Goal: Book appointment/travel/reservation

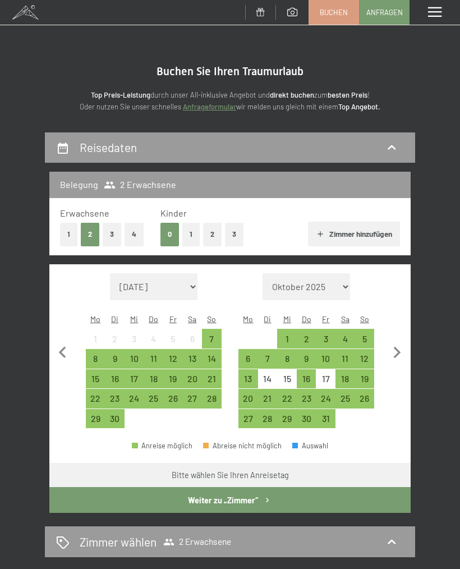
click at [134, 374] on div "17" at bounding box center [134, 382] width 17 height 17
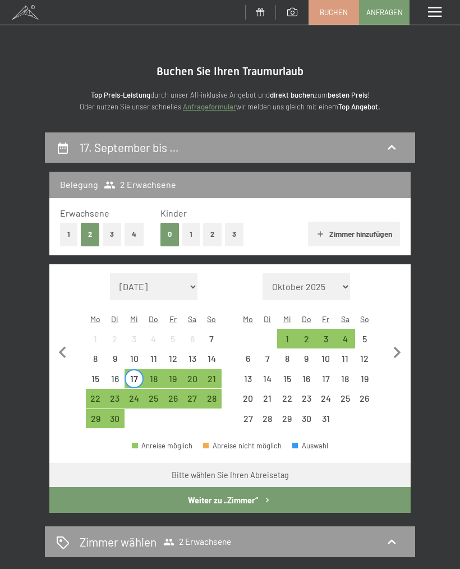
click at [193, 374] on div "20" at bounding box center [192, 382] width 17 height 17
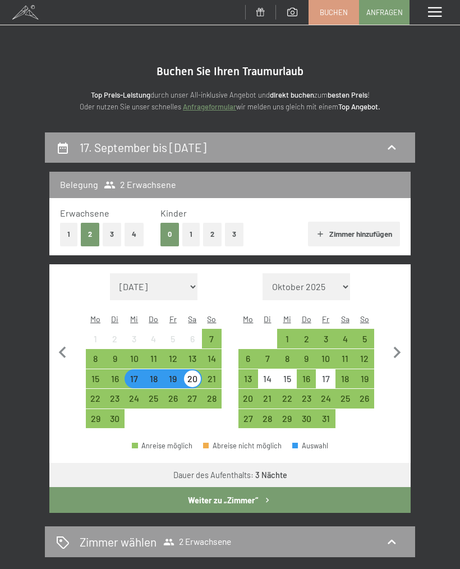
click at [75, 231] on button "1" at bounding box center [68, 234] width 17 height 23
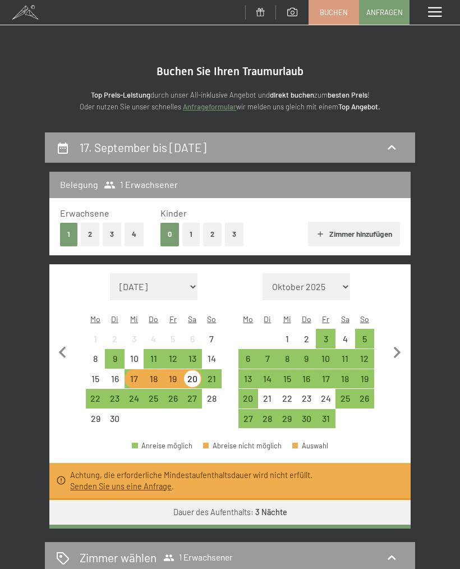
click at [216, 374] on div "21" at bounding box center [211, 382] width 17 height 17
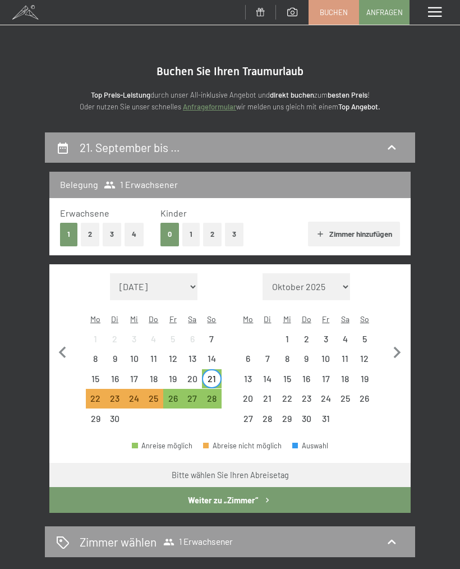
click at [150, 374] on div "18" at bounding box center [153, 382] width 17 height 17
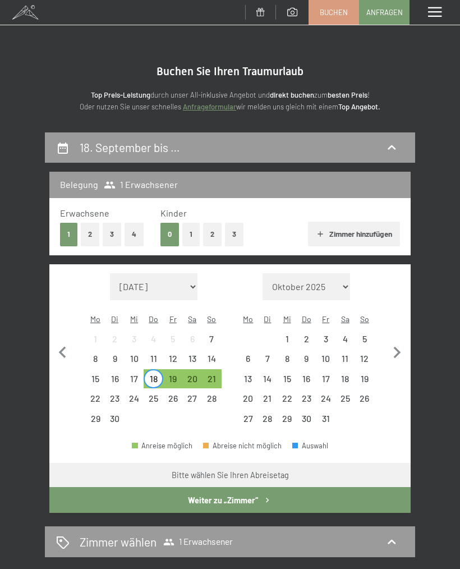
click at [133, 374] on div "17" at bounding box center [134, 382] width 17 height 17
click at [214, 374] on div "21" at bounding box center [211, 382] width 17 height 17
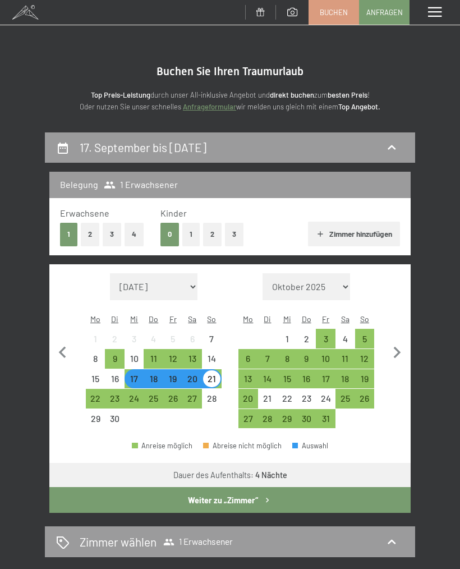
click at [289, 533] on div "Zimmer wählen 1 Erwachsener" at bounding box center [230, 541] width 348 height 16
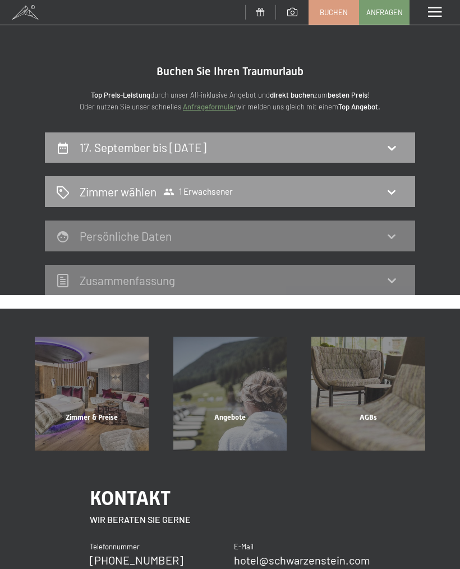
click at [389, 141] on icon at bounding box center [391, 147] width 13 height 13
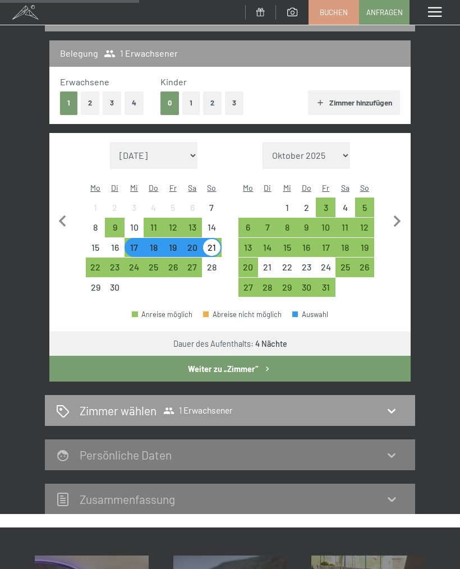
click at [276, 356] on button "Weiter zu „Zimmer“" at bounding box center [229, 369] width 361 height 26
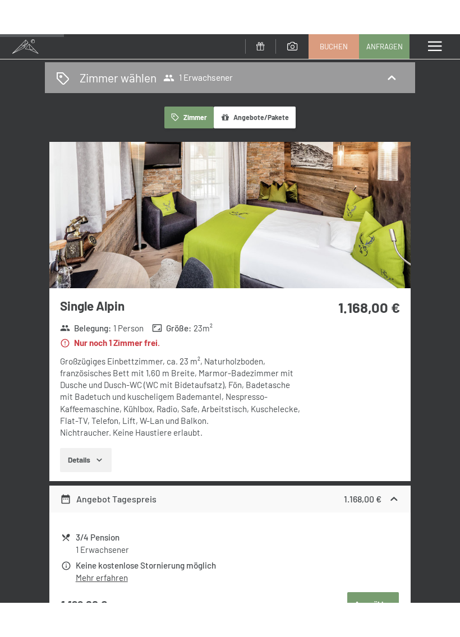
scroll to position [149, 0]
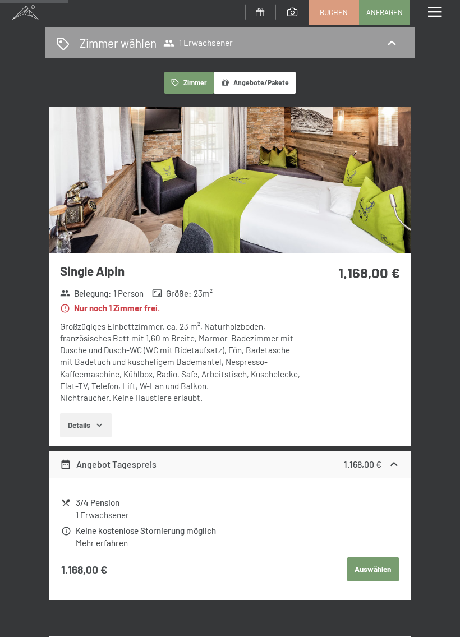
click at [361, 202] on img at bounding box center [229, 180] width 361 height 146
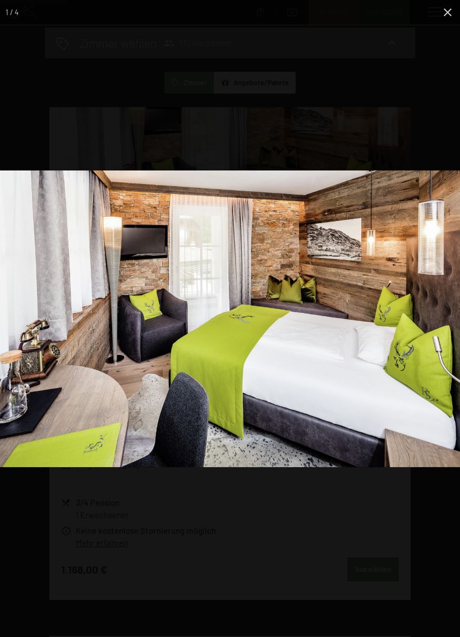
click at [429, 345] on img at bounding box center [230, 318] width 460 height 297
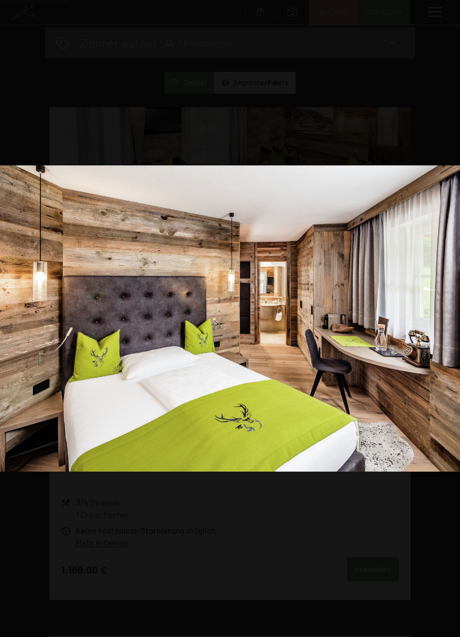
click at [394, 354] on img at bounding box center [230, 318] width 460 height 306
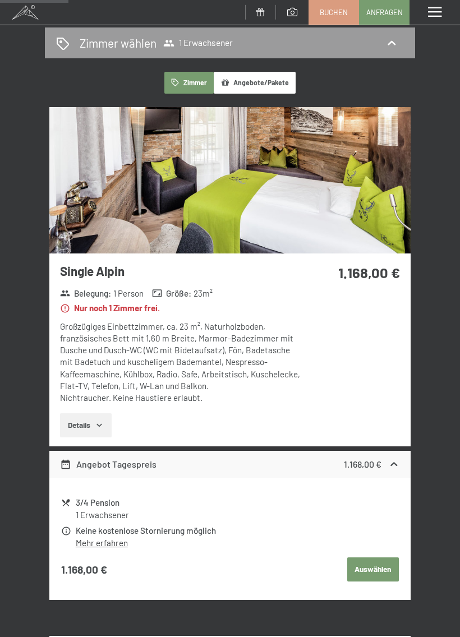
click at [446, 10] on div "Menü" at bounding box center [434, 12] width 50 height 25
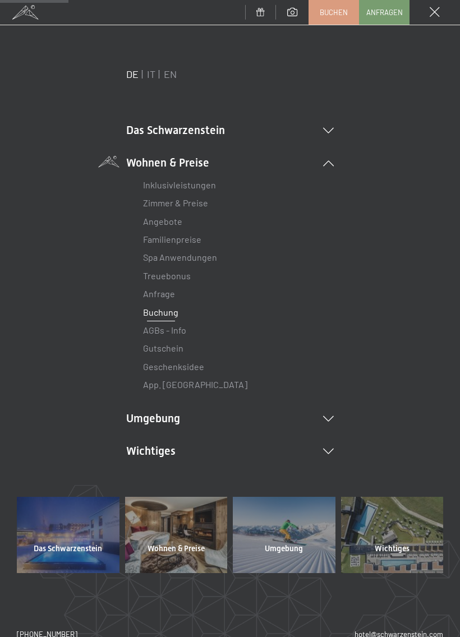
click at [193, 184] on link "Inklusivleistungen" at bounding box center [179, 184] width 73 height 11
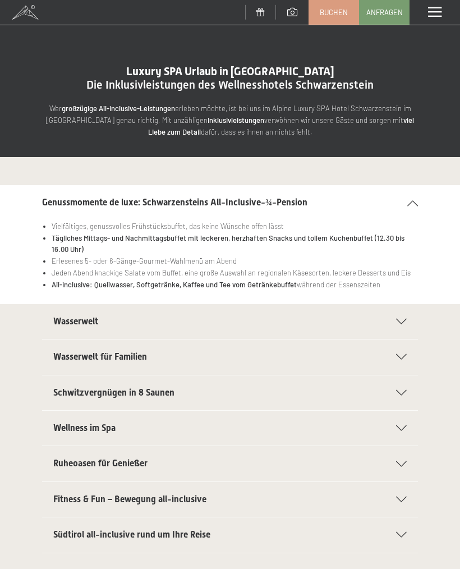
click at [395, 322] on div "Wasserwelt" at bounding box center [229, 321] width 353 height 35
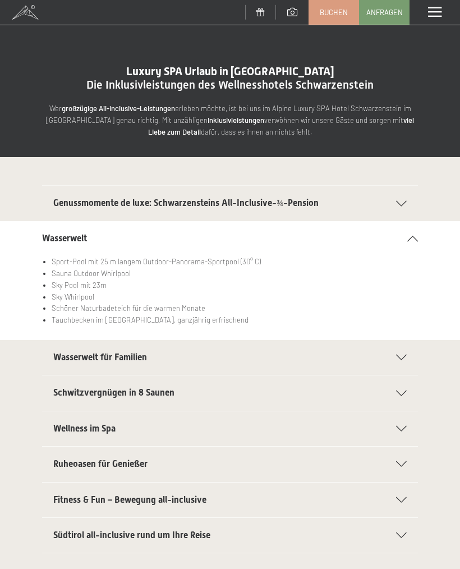
click at [395, 501] on div "Fitness & Fun – Bewegung all-inclusive" at bounding box center [229, 499] width 353 height 35
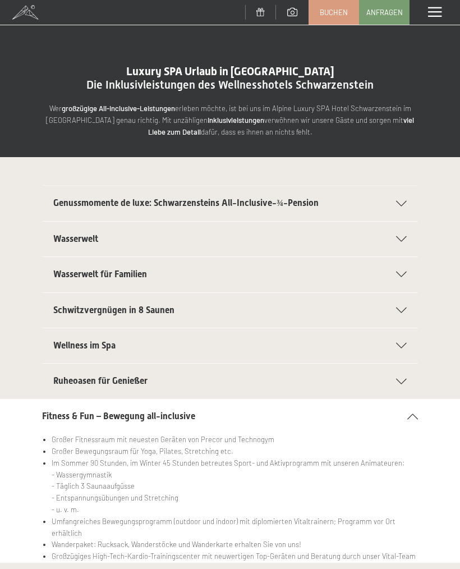
click at [384, 15] on span "Anfragen" at bounding box center [384, 12] width 36 height 10
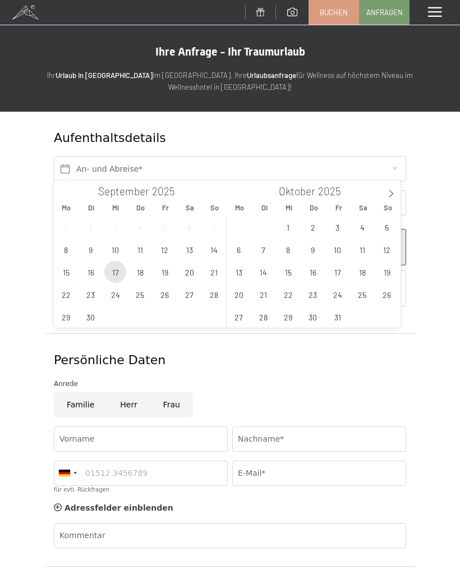
click at [115, 274] on span "17" at bounding box center [115, 272] width 22 height 22
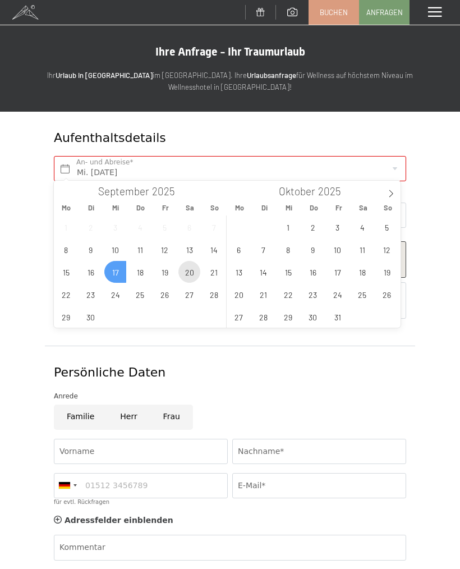
click at [196, 275] on span "20" at bounding box center [189, 272] width 22 height 22
type input "Mi. 17.09.2025 - Sa. 20.09.2025"
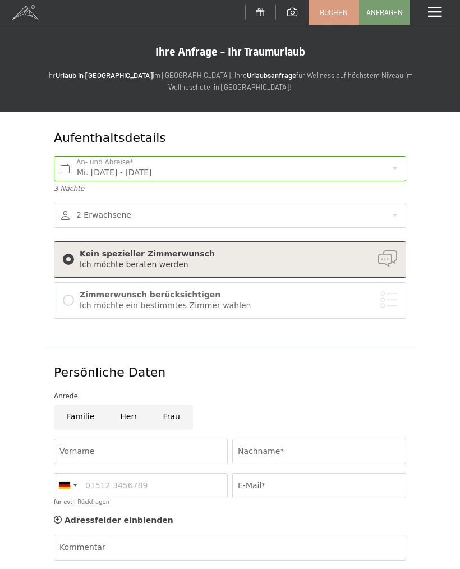
click at [171, 215] on div at bounding box center [230, 214] width 352 height 25
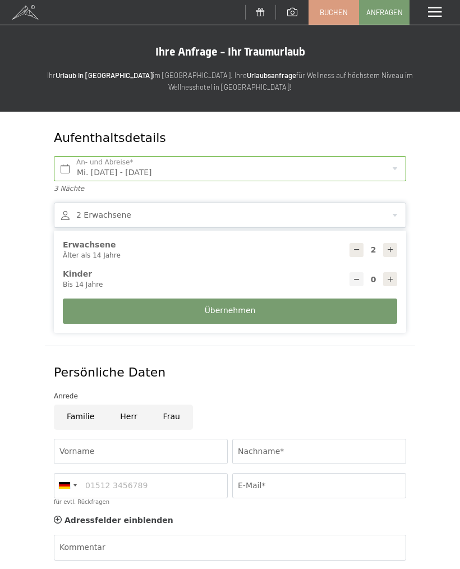
click at [356, 246] on icon at bounding box center [357, 250] width 8 height 8
type input "1"
click at [277, 311] on button "Übernehmen" at bounding box center [230, 310] width 334 height 25
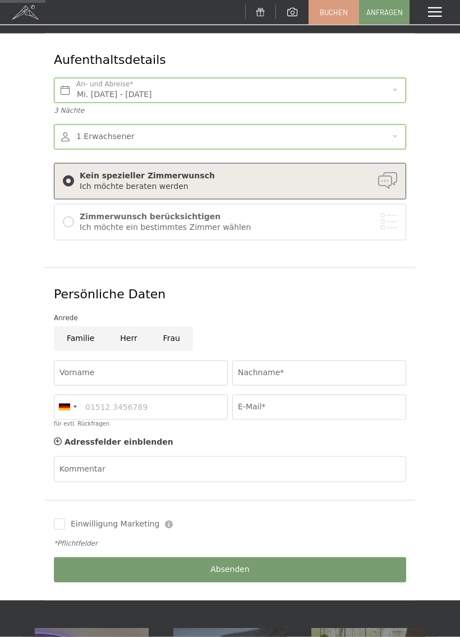
scroll to position [83, 0]
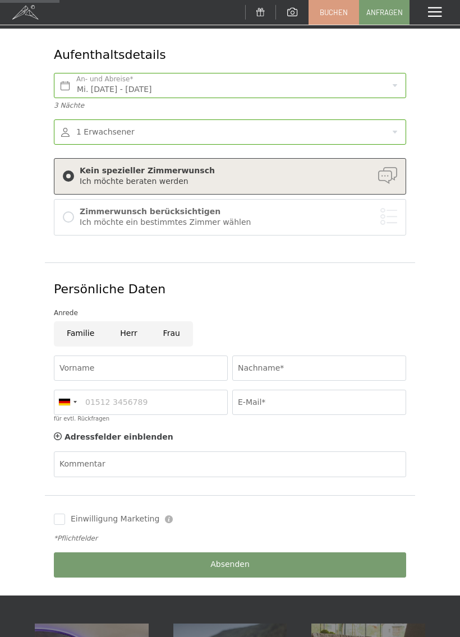
click at [128, 331] on input "Herr" at bounding box center [128, 333] width 43 height 25
radio input "true"
click at [162, 368] on input "Vorname" at bounding box center [141, 368] width 174 height 25
type input "Peter"
type input "heldpena@aol.com"
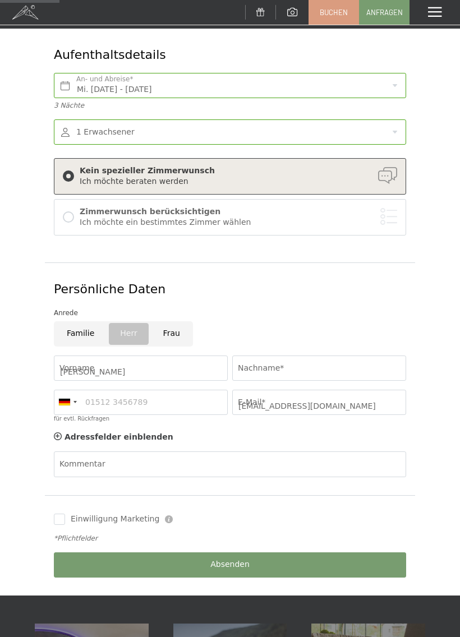
type input "00491726528680"
type input "Schmid"
type input "Peter"
type input "heldpena@aol.com"
type input "Schmid"
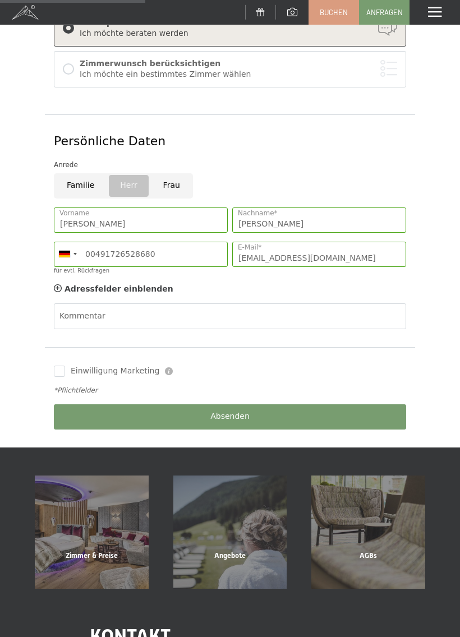
scroll to position [232, 0]
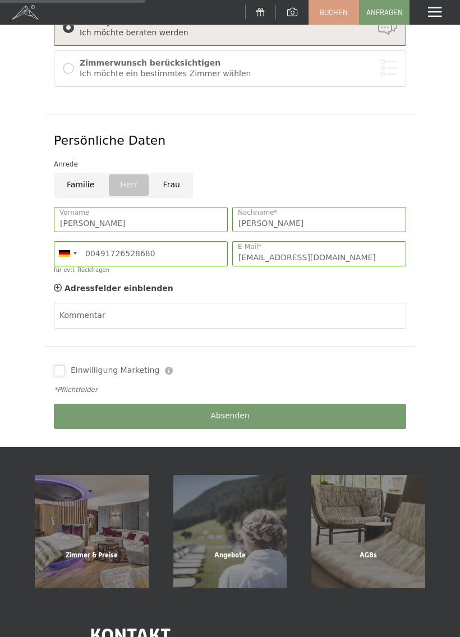
click at [59, 369] on input "Einwilligung Marketing" at bounding box center [59, 370] width 11 height 11
checkbox input "true"
click at [229, 418] on span "Absenden" at bounding box center [229, 415] width 39 height 11
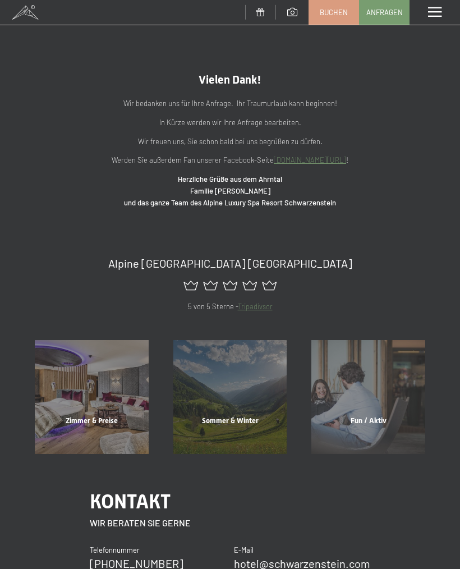
click at [234, 416] on div "Sommer & Winter" at bounding box center [230, 435] width 139 height 38
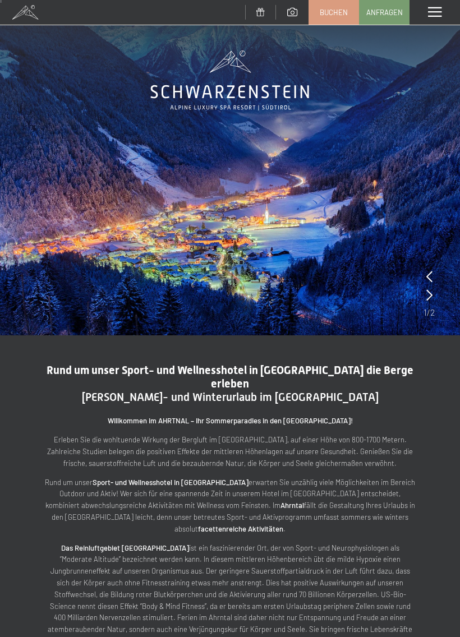
scroll to position [7, 0]
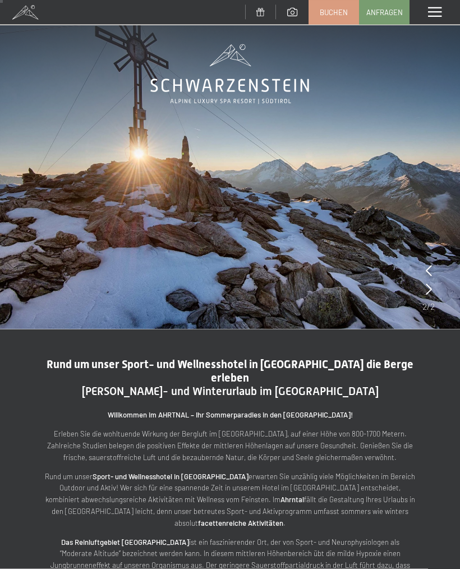
click at [429, 263] on div at bounding box center [429, 271] width 6 height 16
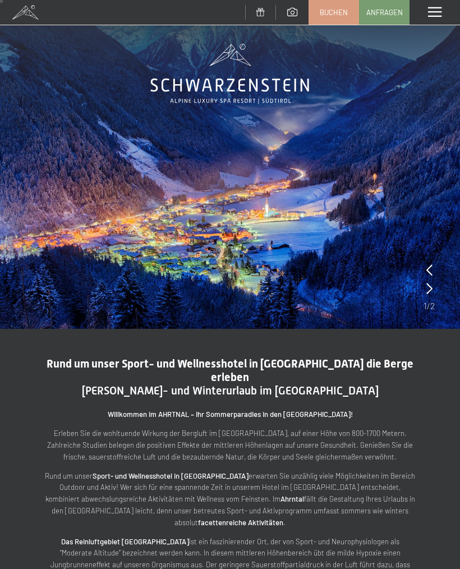
click at [428, 292] on icon at bounding box center [429, 288] width 6 height 11
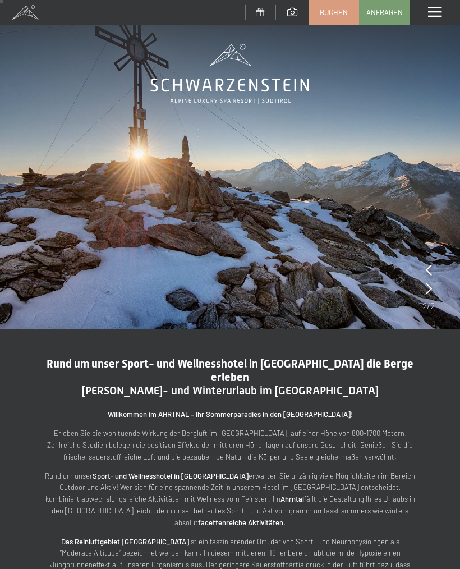
click at [431, 287] on icon at bounding box center [429, 288] width 6 height 11
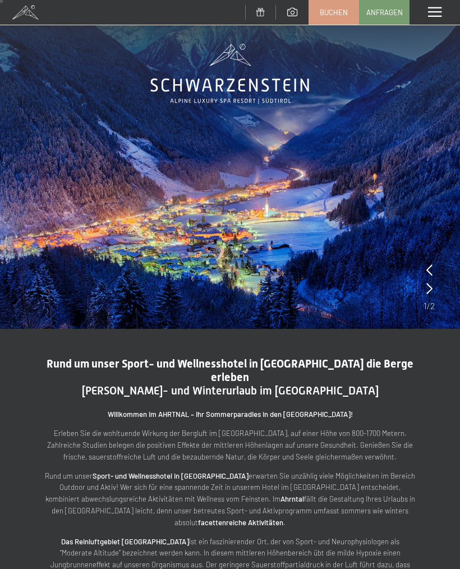
click at [431, 291] on icon at bounding box center [429, 288] width 6 height 11
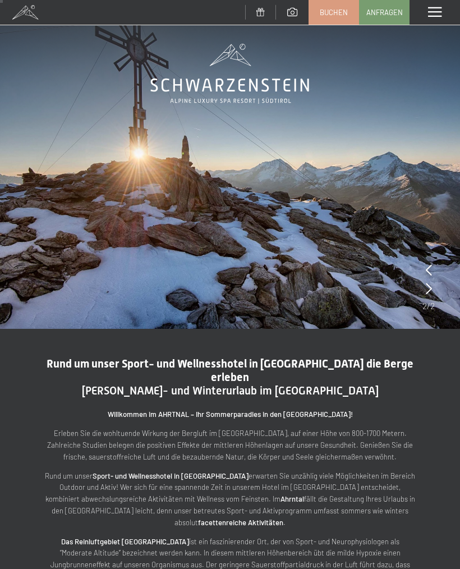
click at [428, 290] on icon at bounding box center [429, 288] width 6 height 11
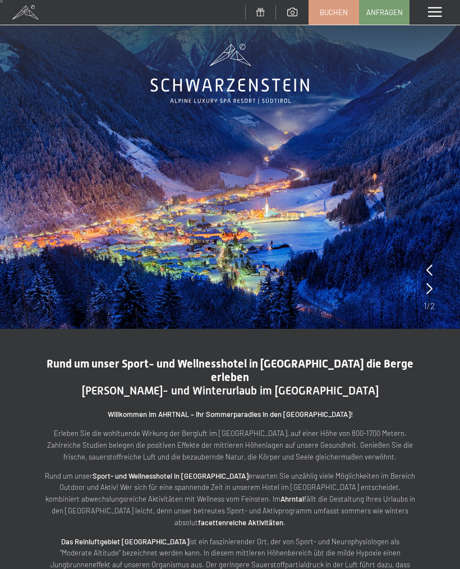
click at [427, 295] on div at bounding box center [429, 289] width 6 height 16
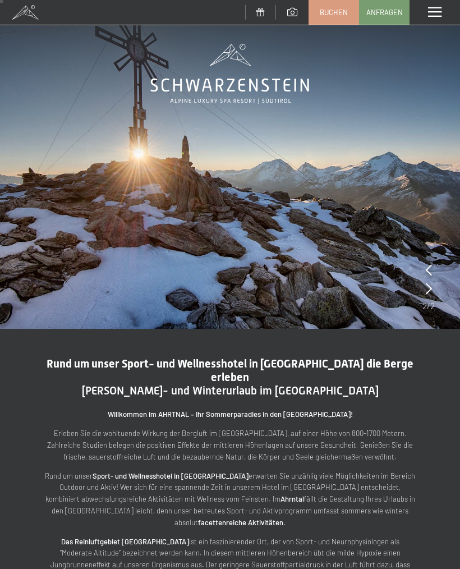
click at [430, 293] on icon at bounding box center [429, 288] width 6 height 11
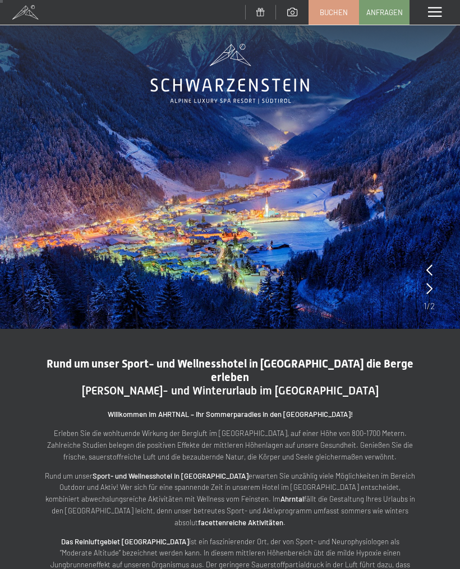
click at [435, 291] on img at bounding box center [230, 158] width 460 height 341
click at [428, 11] on span at bounding box center [434, 12] width 13 height 10
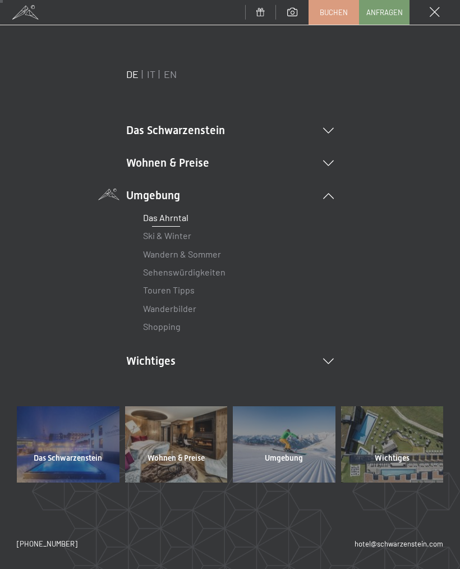
click at [192, 251] on link "Wandern & Sommer" at bounding box center [182, 253] width 78 height 11
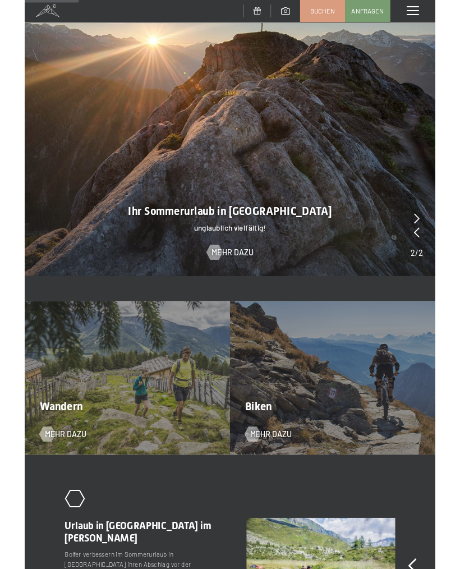
scroll to position [640, 0]
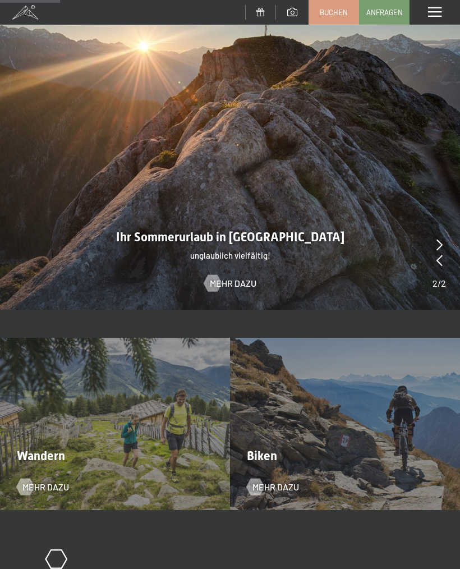
click at [356, 453] on div "Biken Mehr dazu" at bounding box center [345, 424] width 230 height 173
click at [284, 465] on div "Biken Mehr dazu" at bounding box center [345, 424] width 230 height 173
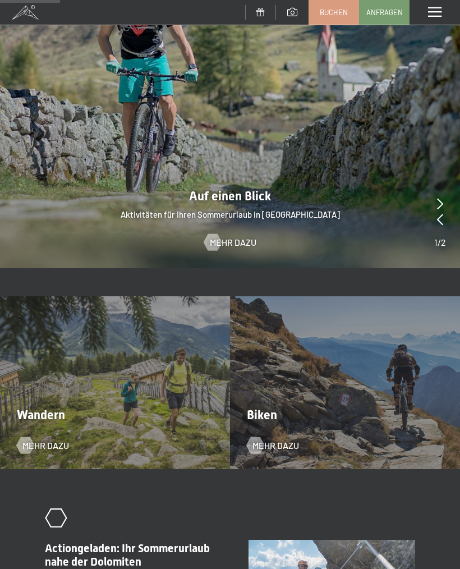
click at [292, 405] on div "Biken Mehr dazu" at bounding box center [345, 382] width 230 height 173
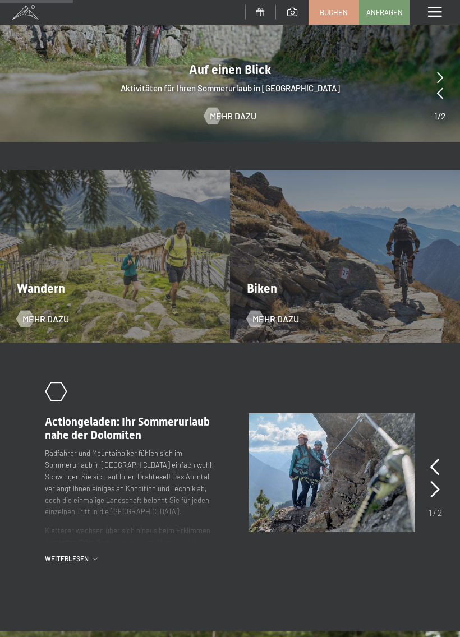
scroll to position [767, 0]
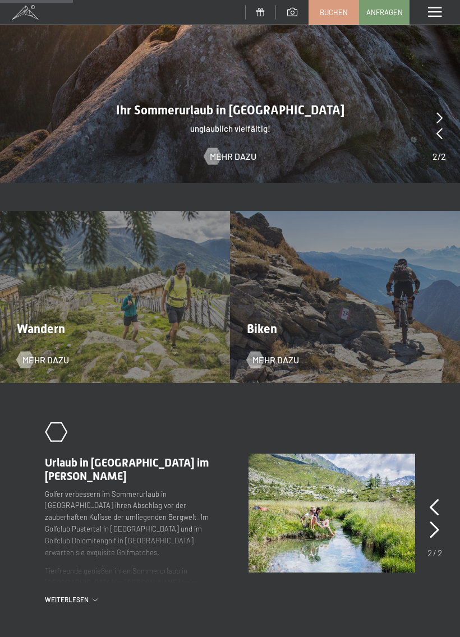
click at [274, 354] on span "Mehr dazu" at bounding box center [275, 360] width 47 height 12
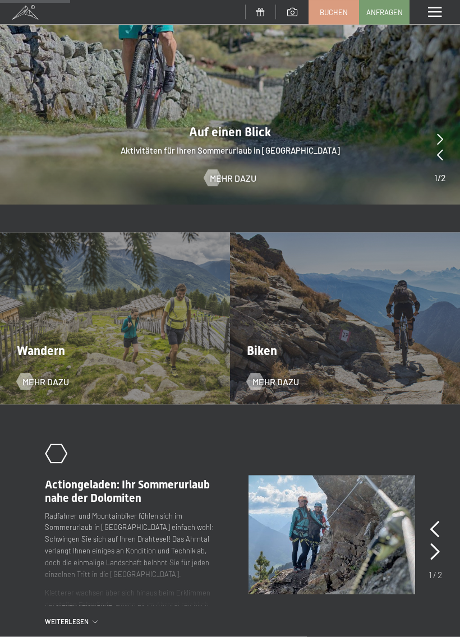
scroll to position [747, 0]
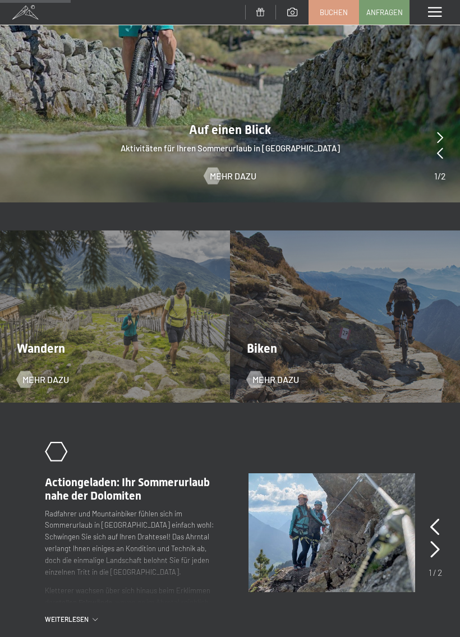
click at [264, 373] on span "Mehr dazu" at bounding box center [275, 379] width 47 height 12
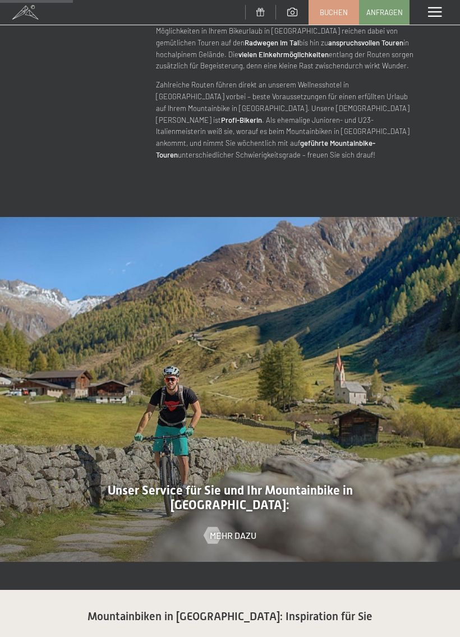
scroll to position [448, 0]
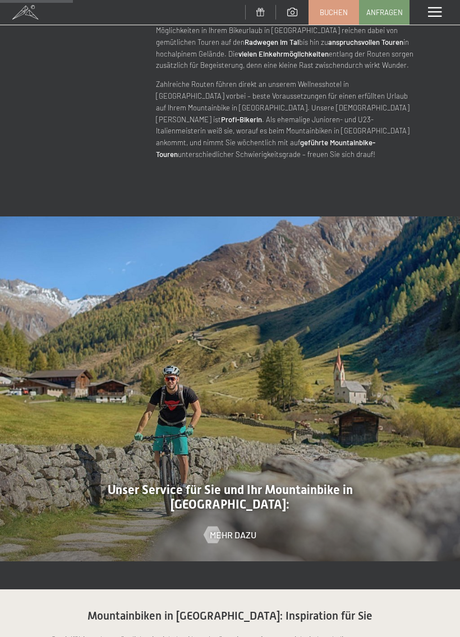
click at [234, 529] on span "Mehr dazu" at bounding box center [233, 535] width 47 height 12
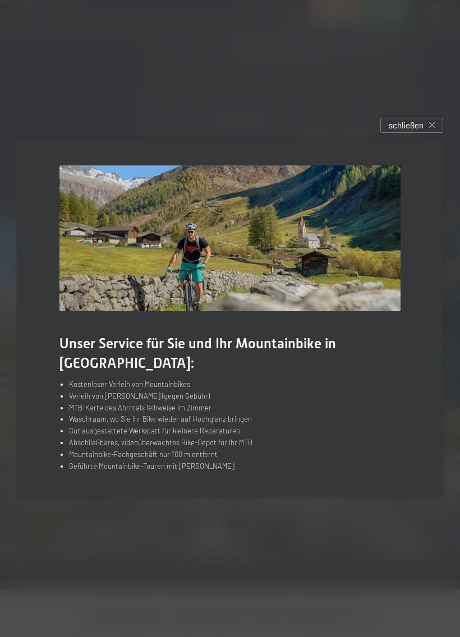
click at [285, 284] on img at bounding box center [229, 238] width 341 height 146
click at [422, 131] on span "schließen" at bounding box center [406, 125] width 35 height 12
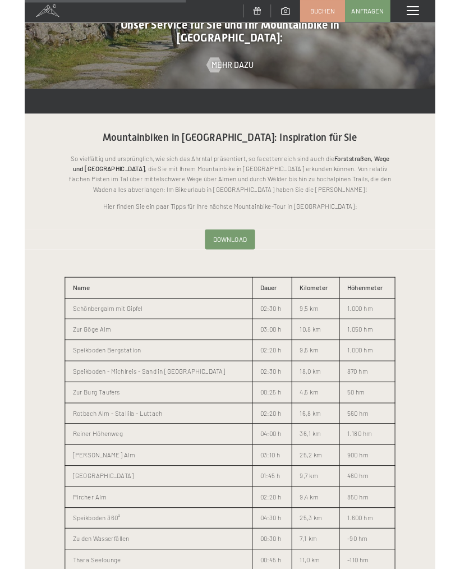
scroll to position [914, 0]
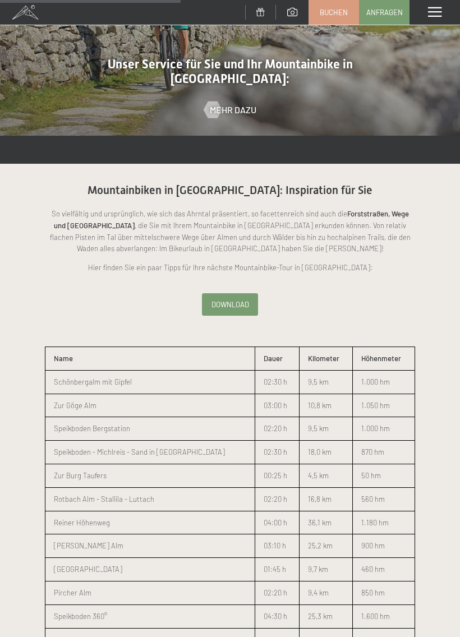
click at [243, 299] on span "Download" at bounding box center [230, 304] width 38 height 10
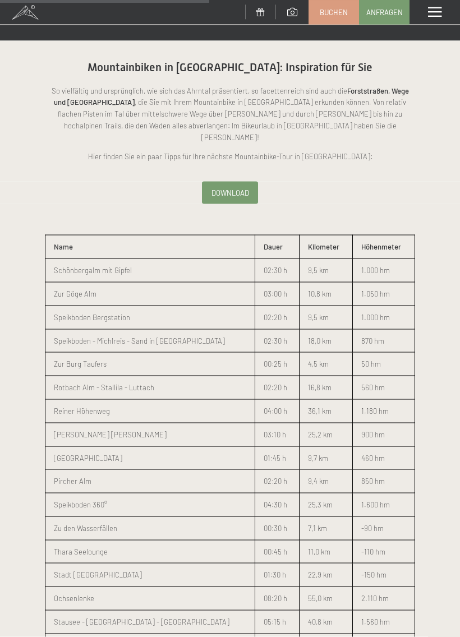
scroll to position [1062, 0]
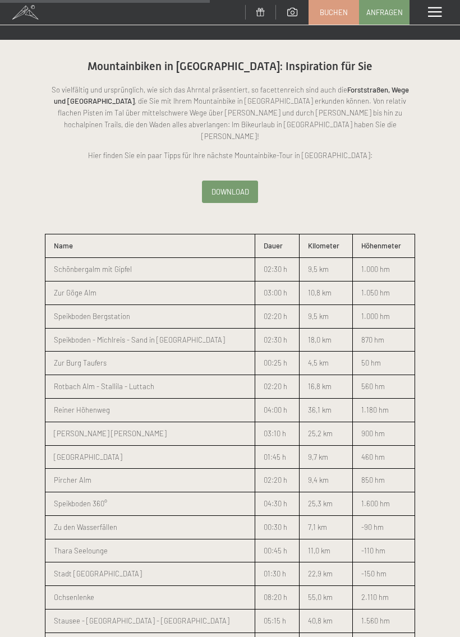
click at [383, 404] on p "1.180 hm" at bounding box center [383, 410] width 45 height 12
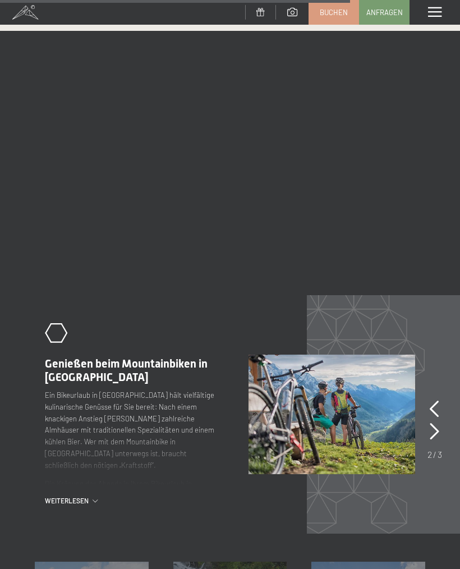
scroll to position [1892, 0]
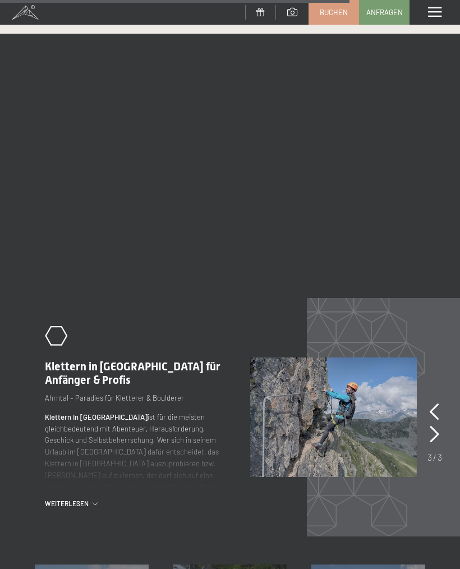
click at [430, 403] on icon at bounding box center [435, 411] width 10 height 17
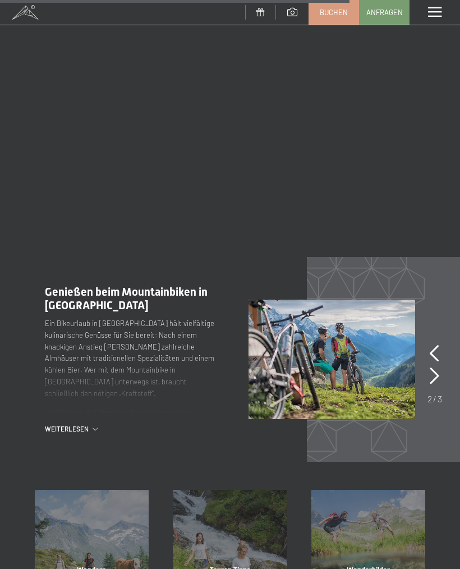
click at [285, 307] on img at bounding box center [331, 358] width 167 height 119
click at [155, 285] on span "Genießen beim Mountainbiken in Südtirol" at bounding box center [126, 298] width 163 height 27
click at [154, 285] on div ".st0{fill:none;stroke:#FFFFFF;stroke-width:2;stroke-linecap:round;stroke-miterl…" at bounding box center [147, 359] width 204 height 149
click at [85, 424] on span "Weiterlesen" at bounding box center [69, 429] width 48 height 10
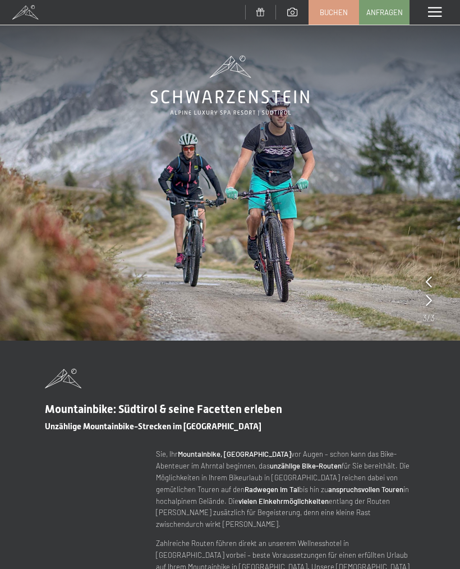
scroll to position [0, 0]
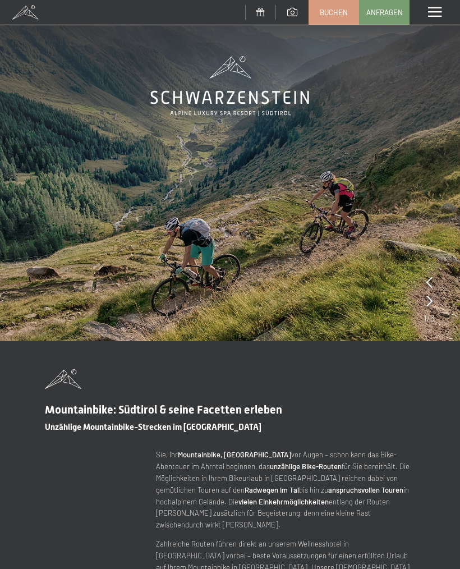
click at [437, 9] on span at bounding box center [434, 12] width 13 height 10
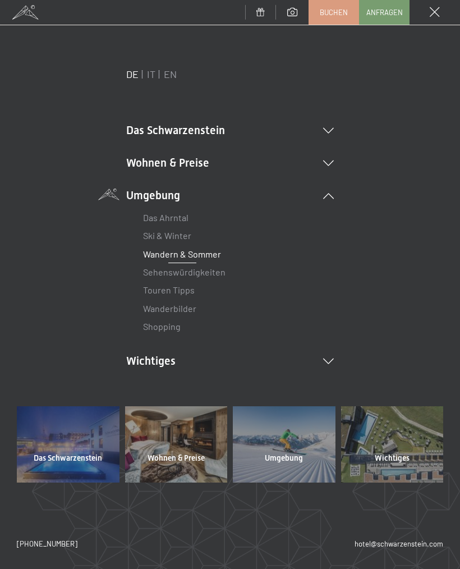
click at [325, 161] on icon at bounding box center [328, 163] width 11 height 6
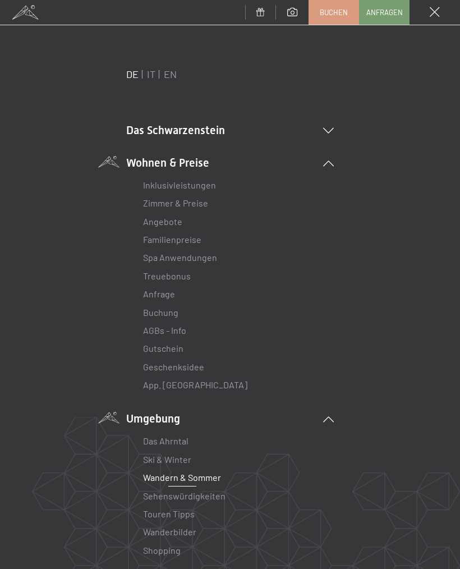
click at [199, 197] on link "Zimmer & Preise" at bounding box center [175, 202] width 65 height 11
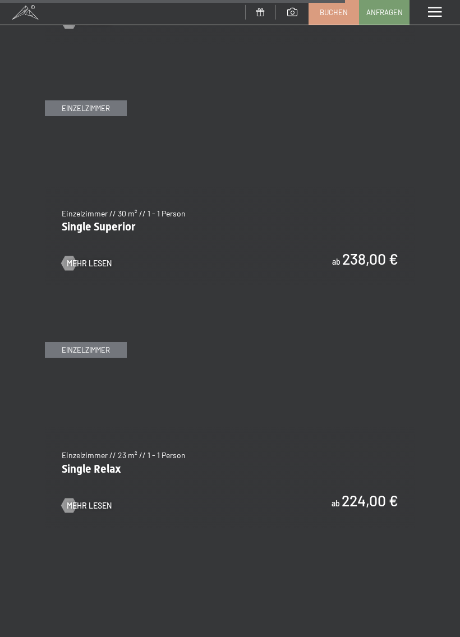
scroll to position [3186, 0]
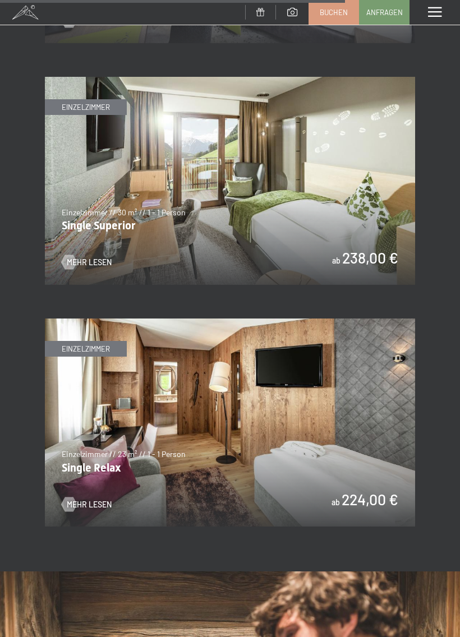
click at [338, 446] on img at bounding box center [230, 423] width 370 height 208
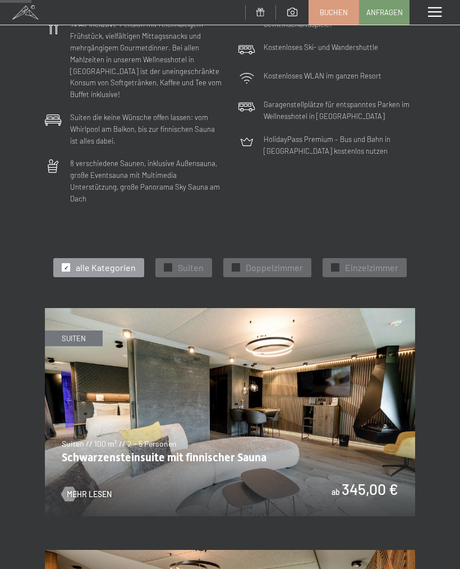
scroll to position [294, 0]
click at [330, 259] on div "✓ Einzelzimmer" at bounding box center [364, 268] width 84 height 19
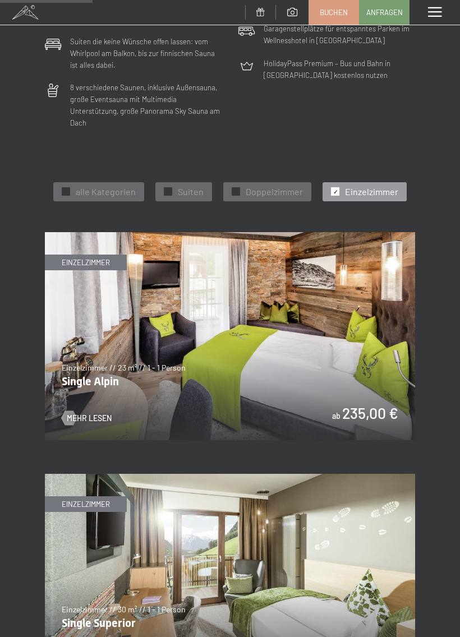
scroll to position [371, 0]
click at [340, 376] on img at bounding box center [230, 336] width 370 height 208
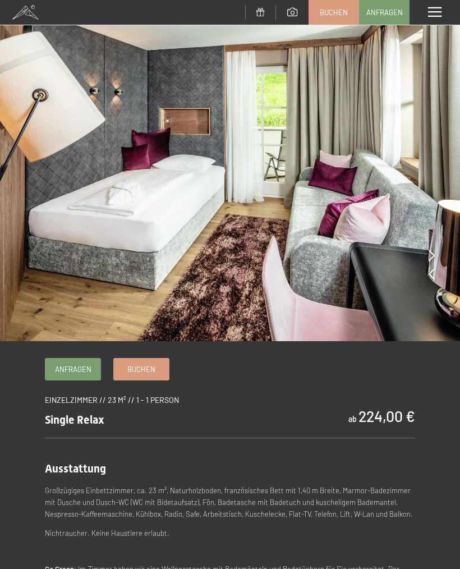
click at [417, 242] on img at bounding box center [230, 170] width 460 height 341
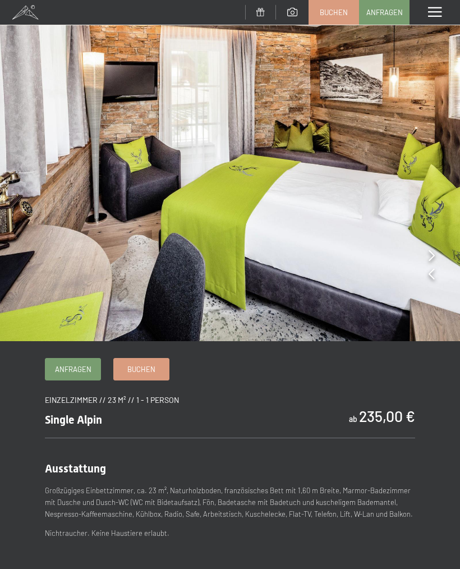
click at [144, 370] on span "Buchen" at bounding box center [141, 369] width 28 height 10
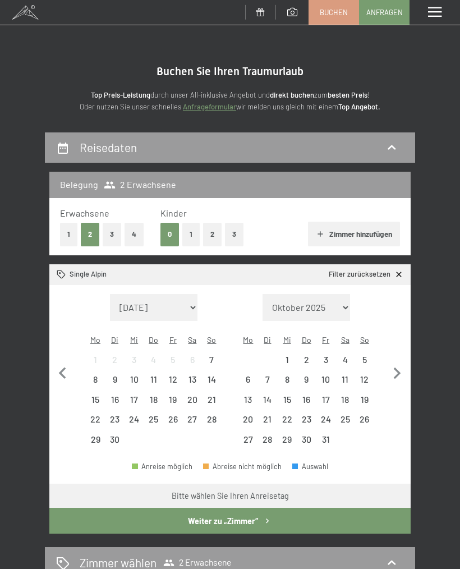
click at [136, 395] on div "17" at bounding box center [134, 403] width 17 height 17
click at [191, 395] on div "20" at bounding box center [192, 403] width 17 height 17
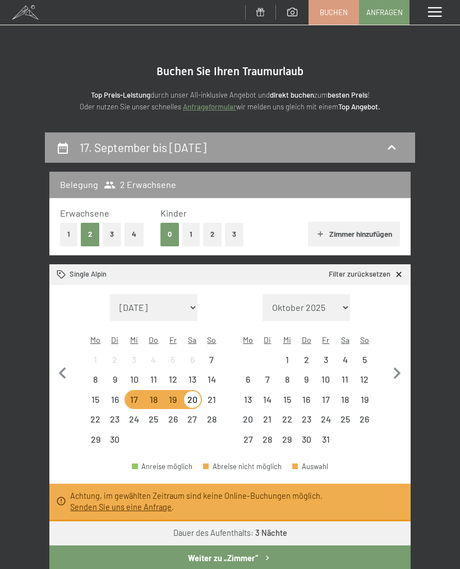
click at [141, 395] on div "17" at bounding box center [134, 403] width 17 height 17
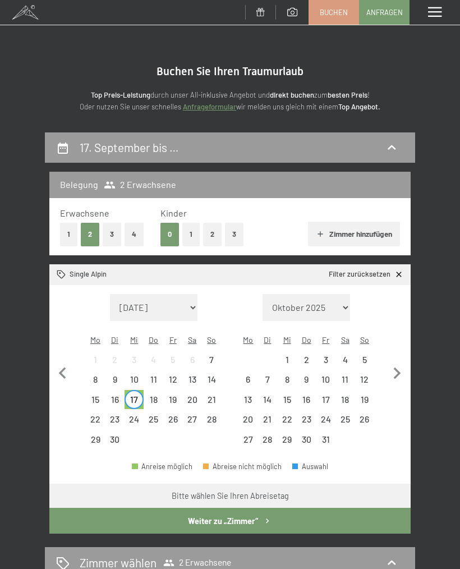
click at [213, 395] on div "21" at bounding box center [211, 403] width 17 height 17
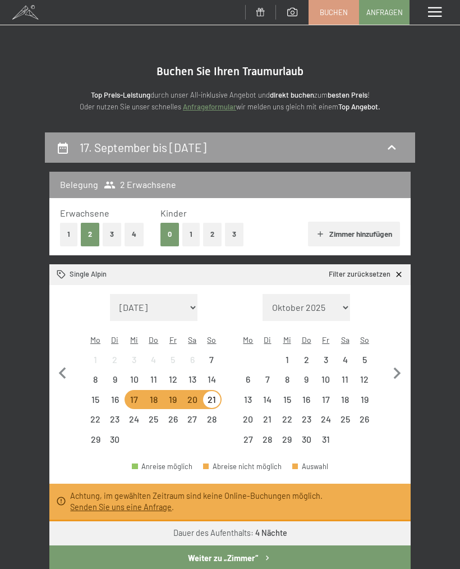
click at [64, 236] on button "1" at bounding box center [68, 234] width 17 height 23
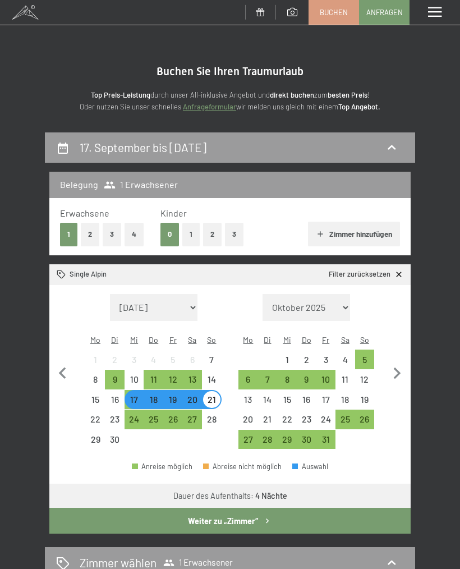
click at [145, 395] on div "18" at bounding box center [153, 403] width 17 height 17
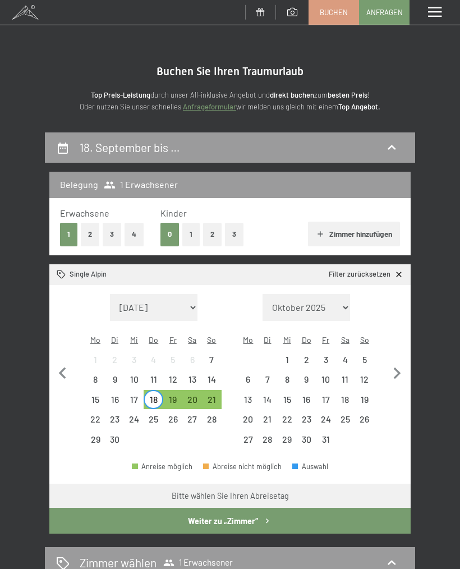
click at [134, 395] on div "17" at bounding box center [134, 403] width 17 height 17
click at [190, 395] on div "20" at bounding box center [192, 403] width 17 height 17
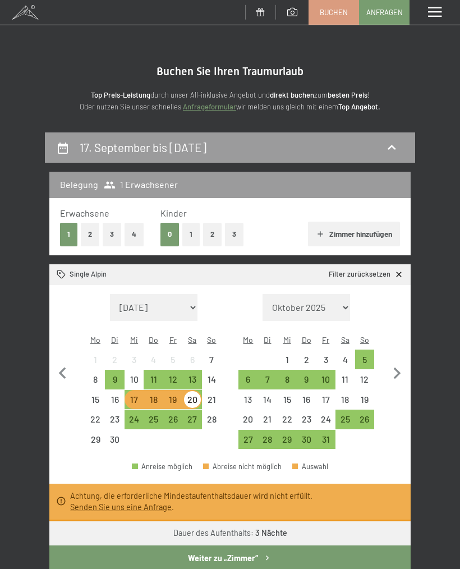
click at [225, 545] on button "Weiter zu „Zimmer“" at bounding box center [229, 558] width 361 height 26
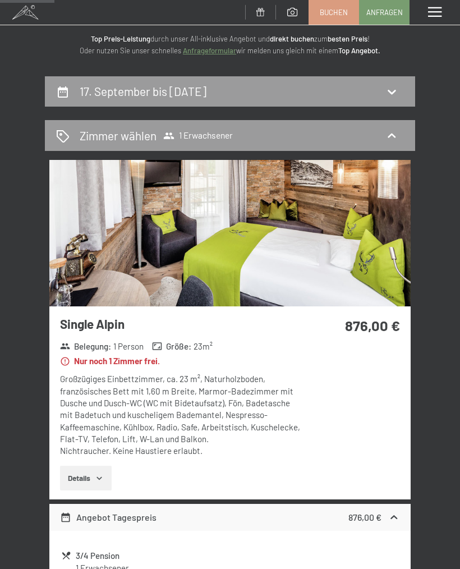
scroll to position [52, 0]
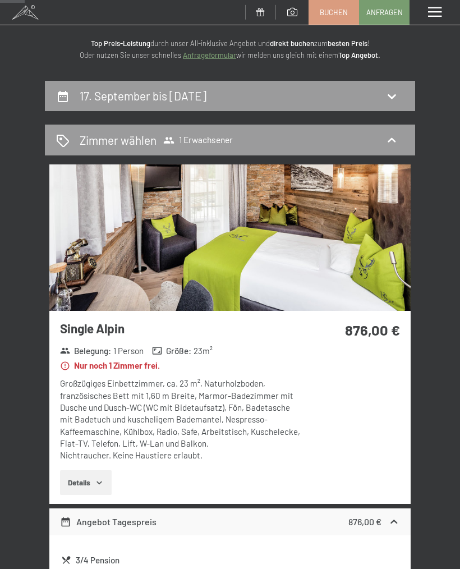
click at [344, 248] on img at bounding box center [229, 237] width 361 height 146
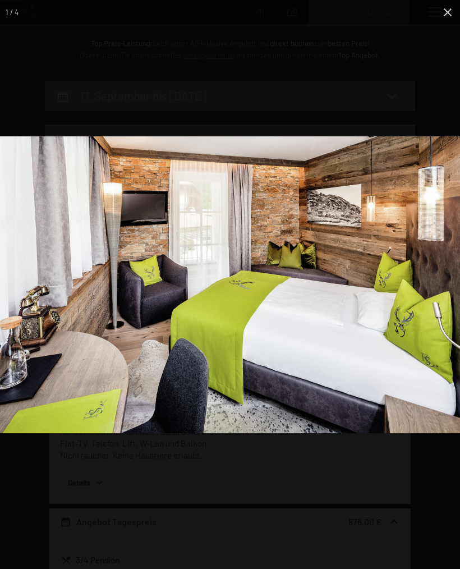
click at [394, 311] on img at bounding box center [230, 284] width 460 height 297
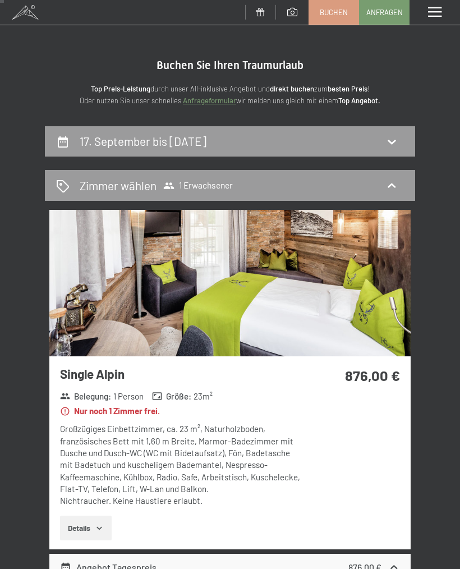
scroll to position [0, 0]
